Goal: Task Accomplishment & Management: Use online tool/utility

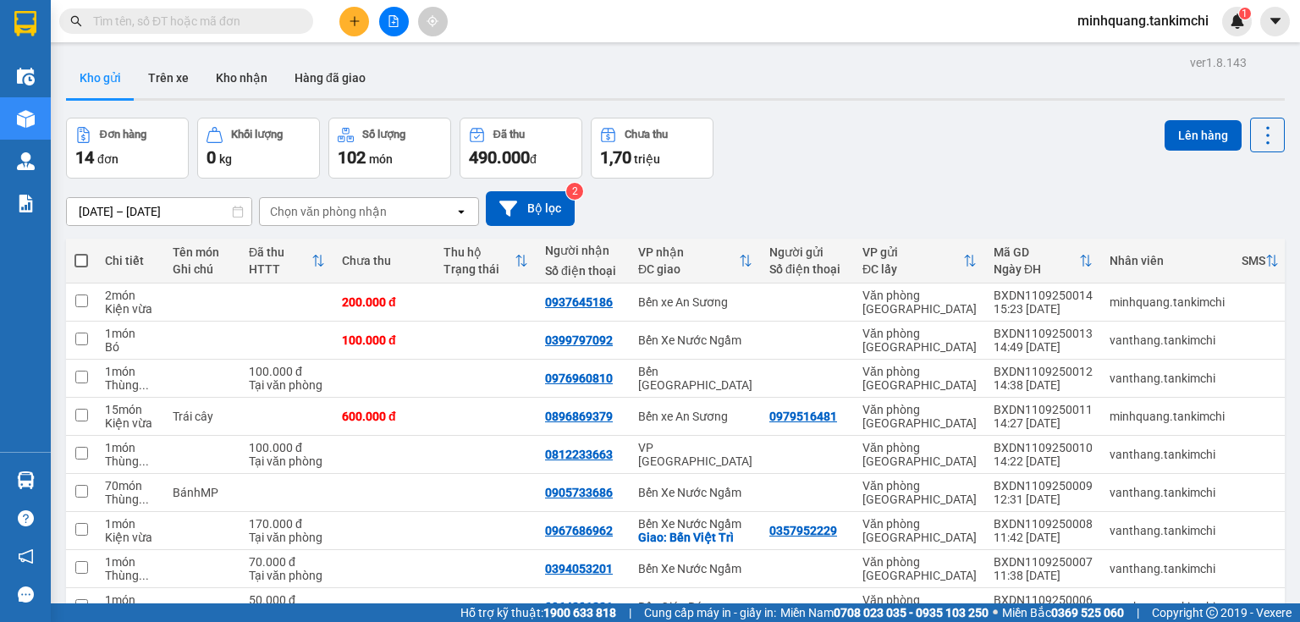
click at [251, 21] on input "text" at bounding box center [193, 21] width 200 height 19
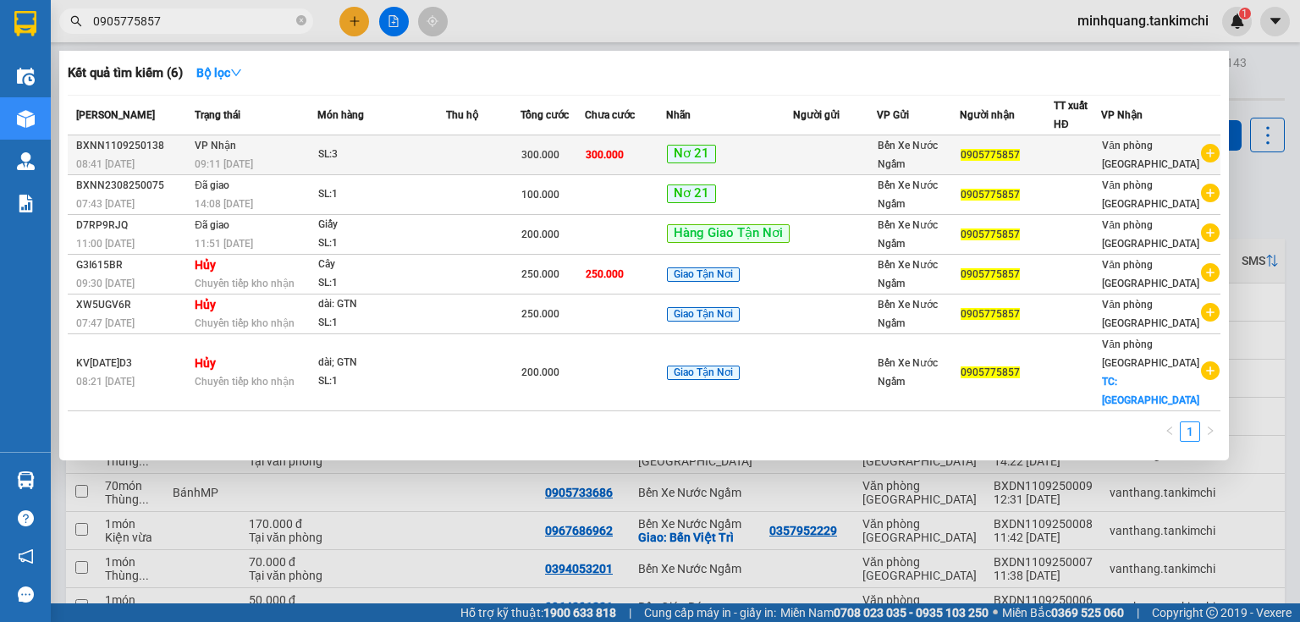
type input "0905775857"
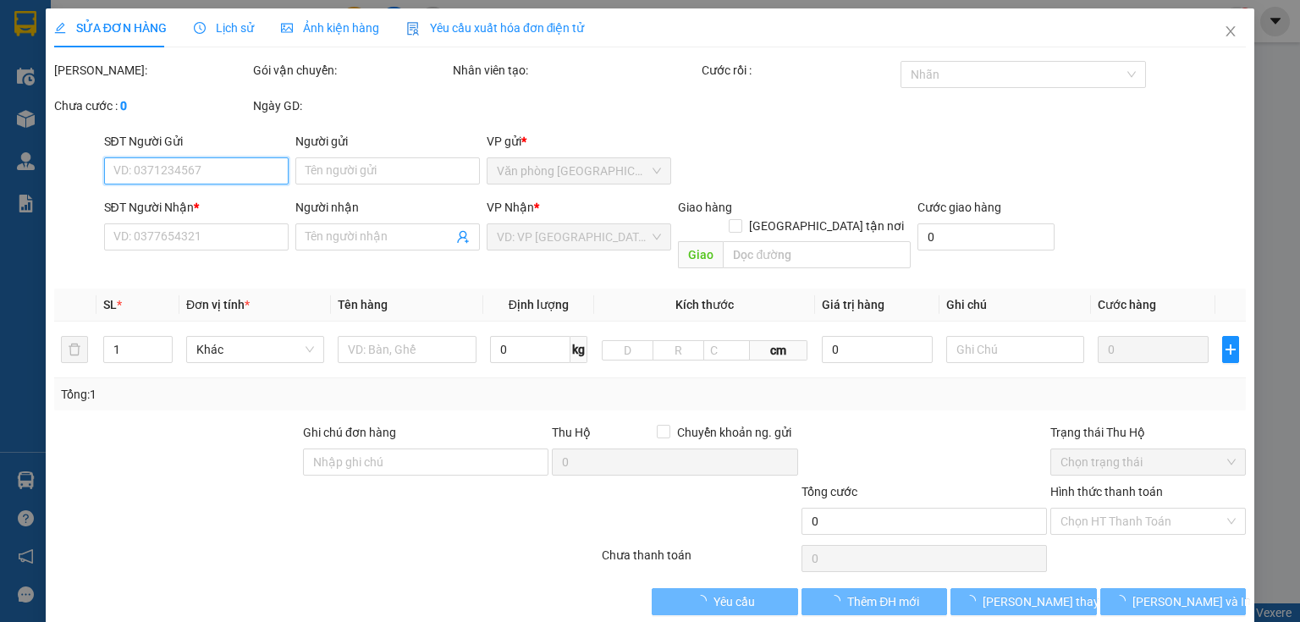
type input "0905775857"
type input "300.000"
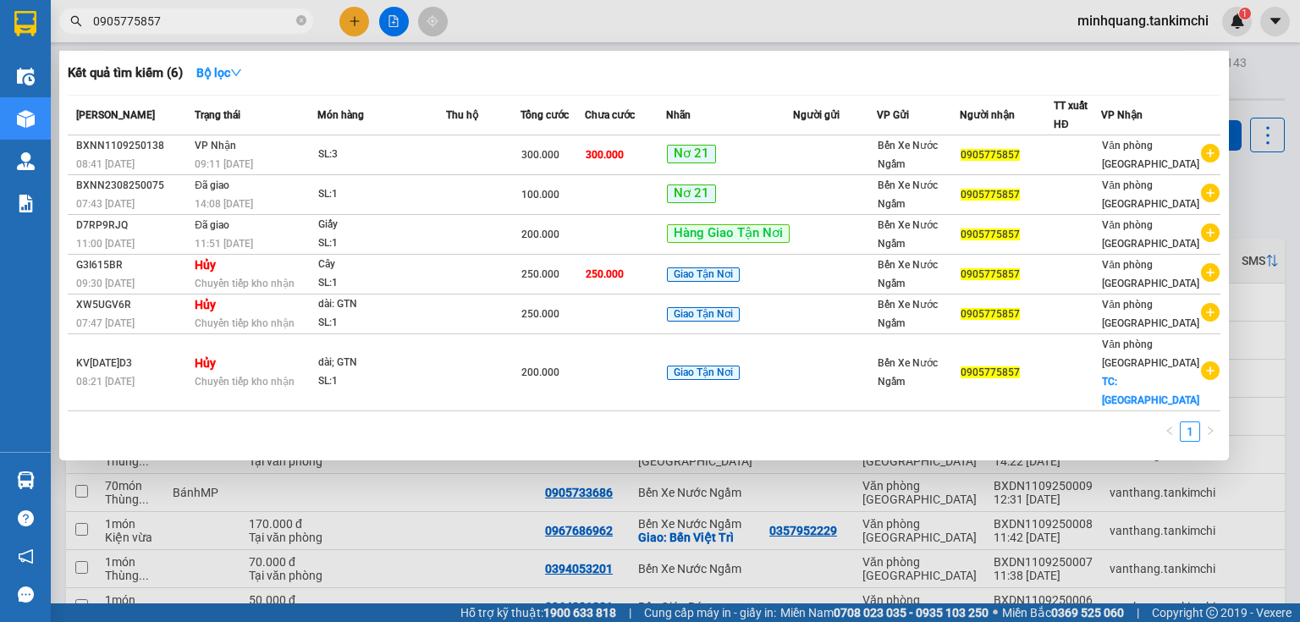
click at [237, 17] on input "0905775857" at bounding box center [193, 21] width 200 height 19
